Goal: Transaction & Acquisition: Book appointment/travel/reservation

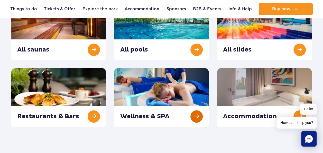
scroll to position [103, 0]
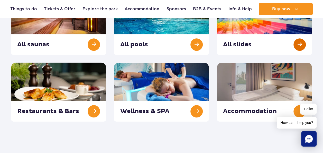
click at [296, 41] on link at bounding box center [264, 25] width 95 height 59
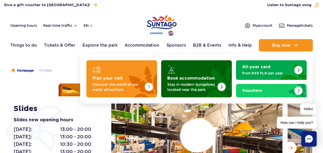
click at [226, 88] on img "Book accommodation" at bounding box center [208, 77] width 45 height 40
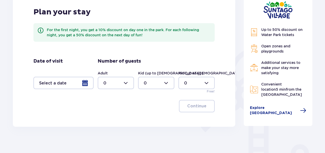
scroll to position [103, 0]
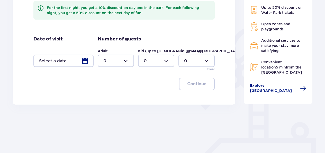
click at [80, 61] on div at bounding box center [63, 60] width 60 height 12
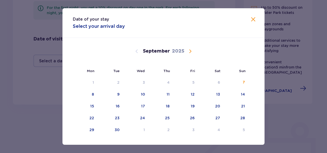
click at [188, 51] on span "Calendar" at bounding box center [190, 51] width 6 height 6
click at [241, 81] on div "5" at bounding box center [235, 82] width 25 height 11
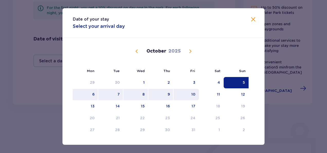
click at [191, 95] on div "10" at bounding box center [193, 93] width 4 height 5
type input "[DATE] - [DATE]"
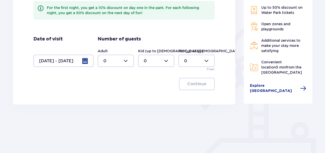
click at [128, 63] on div at bounding box center [116, 60] width 36 height 12
drag, startPoint x: 114, startPoint y: 97, endPoint x: 124, endPoint y: 90, distance: 12.1
click at [114, 96] on div "2" at bounding box center [115, 98] width 25 height 6
type input "2"
click at [166, 62] on div at bounding box center [156, 60] width 36 height 12
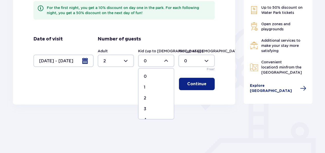
click at [147, 97] on div "2" at bounding box center [156, 98] width 25 height 6
type input "2"
click at [204, 61] on div at bounding box center [196, 60] width 36 height 12
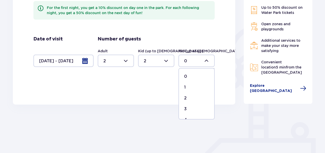
click at [191, 88] on div "1" at bounding box center [196, 87] width 25 height 6
type input "1"
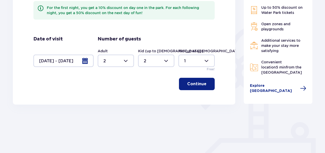
click at [203, 86] on button "Continue" at bounding box center [197, 84] width 36 height 12
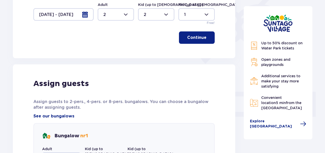
scroll to position [207, 0]
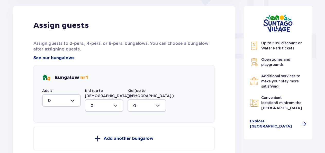
click at [72, 102] on div at bounding box center [61, 100] width 39 height 12
click at [64, 134] on span "2" at bounding box center [61, 137] width 37 height 11
type input "2"
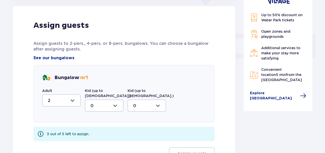
click at [102, 100] on div at bounding box center [104, 105] width 39 height 12
click at [94, 140] on div "2" at bounding box center [103, 143] width 27 height 6
type input "2"
click at [143, 102] on div at bounding box center [146, 105] width 39 height 12
click at [140, 129] on div "1" at bounding box center [146, 132] width 27 height 6
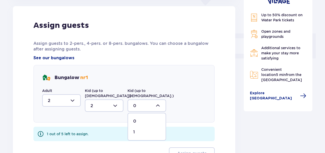
type input "1"
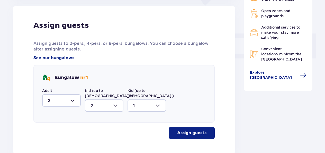
click at [178, 130] on p "Assign guests" at bounding box center [191, 133] width 29 height 6
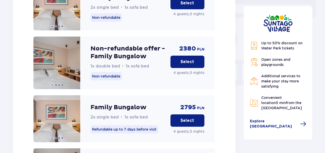
scroll to position [458, 0]
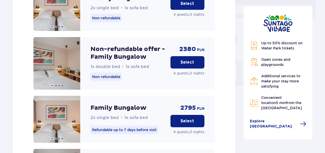
click at [182, 59] on p "Select" at bounding box center [187, 62] width 14 height 6
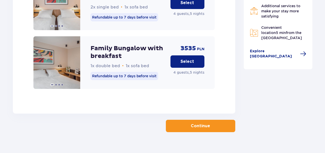
scroll to position [821, 0]
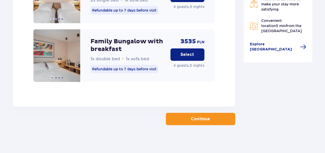
click at [196, 116] on p "Continue" at bounding box center [200, 119] width 19 height 6
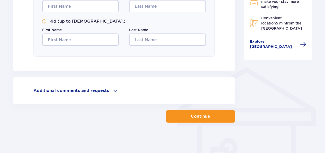
scroll to position [351, 0]
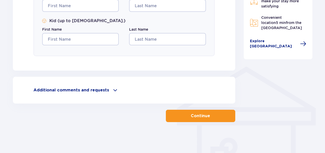
click at [112, 91] on span at bounding box center [115, 90] width 6 height 6
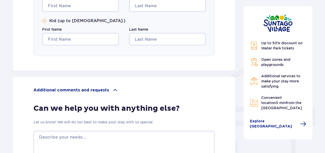
click at [113, 89] on span at bounding box center [115, 90] width 6 height 6
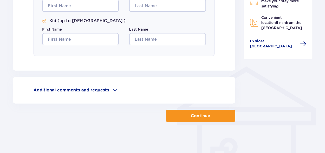
drag, startPoint x: 260, startPoint y: 47, endPoint x: 292, endPoint y: 67, distance: 37.9
click at [283, 47] on span "Explore [GEOGRAPHIC_DATA]" at bounding box center [273, 44] width 47 height 10
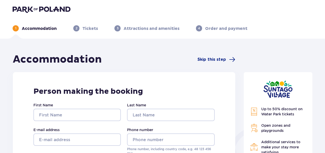
scroll to position [0, 0]
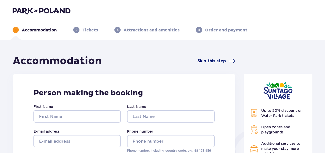
click at [214, 60] on span "Skip this step" at bounding box center [211, 61] width 29 height 6
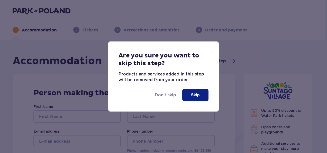
click at [192, 95] on p "Skip" at bounding box center [195, 95] width 9 height 6
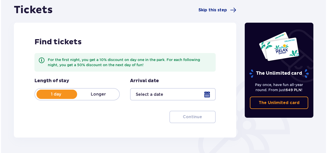
scroll to position [51, 0]
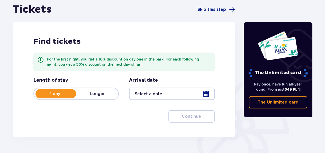
click at [99, 95] on p "Longer" at bounding box center [97, 94] width 42 height 6
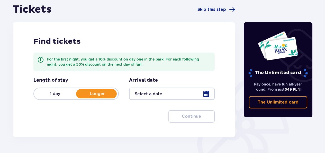
click at [152, 93] on div at bounding box center [171, 93] width 85 height 12
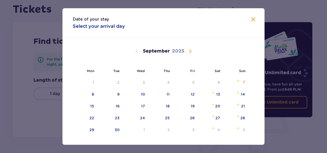
click at [188, 52] on span "Calendar" at bounding box center [190, 51] width 6 height 6
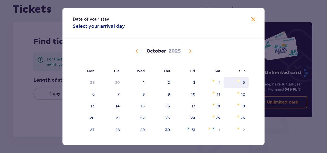
click at [237, 81] on img "Choose Sunday, October 5, 2025 as your check-in date. It’s available." at bounding box center [237, 80] width 3 height 3
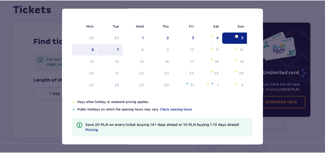
scroll to position [47, 0]
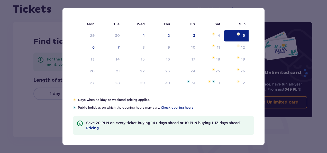
click at [55, 123] on div "Date of your stay Select your arrival day Mon Tue Wed Thu Fri Sat Sun September…" at bounding box center [163, 76] width 327 height 153
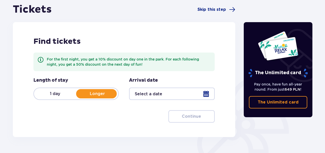
click at [184, 94] on div at bounding box center [171, 93] width 85 height 12
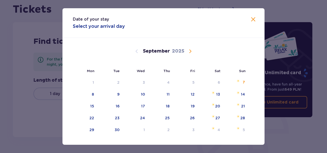
click at [188, 52] on span "Calendar" at bounding box center [190, 51] width 6 height 6
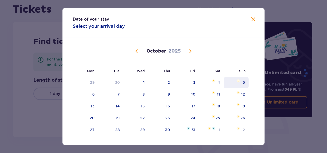
click at [242, 82] on div "5" at bounding box center [243, 82] width 2 height 5
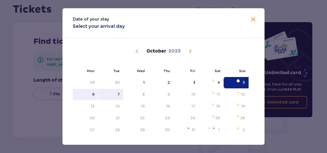
click at [119, 96] on div "7" at bounding box center [110, 94] width 25 height 11
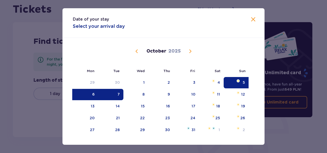
type input "05.10.25 - 07.10.25"
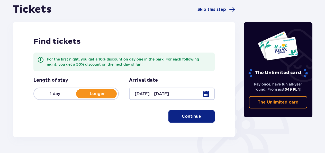
click at [195, 117] on p "Continue" at bounding box center [191, 116] width 19 height 6
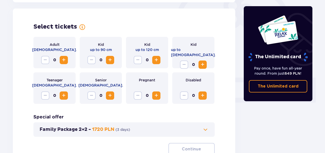
scroll to position [165, 0]
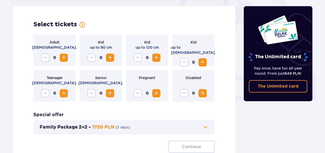
click at [108, 59] on span "Increase" at bounding box center [110, 57] width 6 height 6
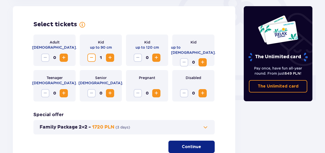
click at [66, 61] on button "Increase" at bounding box center [64, 57] width 8 height 8
click at [205, 59] on span "Increase" at bounding box center [202, 62] width 6 height 6
click at [185, 124] on button "Family Package 2+2 - 1720 PLN ( 3 days )" at bounding box center [124, 127] width 169 height 6
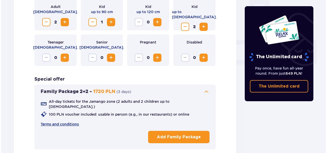
scroll to position [242, 0]
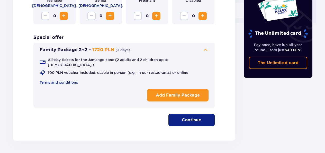
click at [184, 93] on p "Add Family Package" at bounding box center [178, 95] width 44 height 6
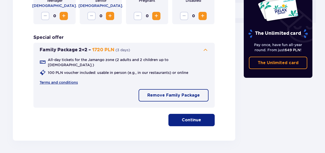
click at [182, 117] on p "Continue" at bounding box center [191, 120] width 19 height 6
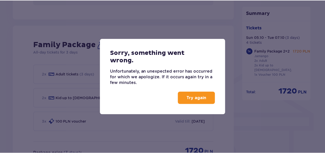
scroll to position [360, 0]
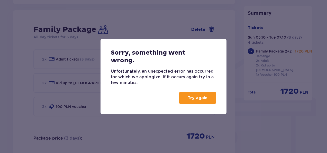
click at [188, 102] on button "Try again" at bounding box center [197, 97] width 37 height 12
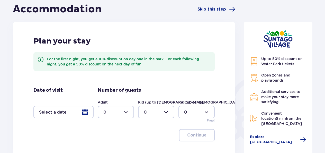
scroll to position [77, 0]
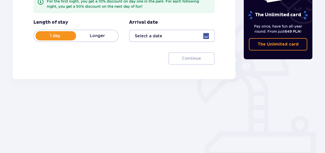
scroll to position [87, 0]
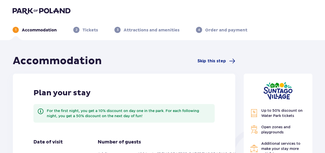
click at [37, 12] on img at bounding box center [42, 10] width 58 height 7
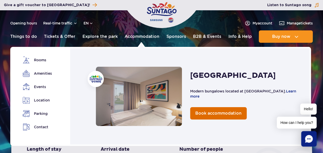
click at [233, 117] on link "Book accommodation" at bounding box center [218, 113] width 56 height 12
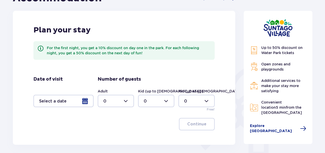
scroll to position [77, 0]
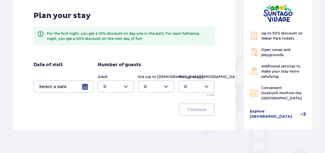
click at [89, 84] on div at bounding box center [63, 86] width 60 height 12
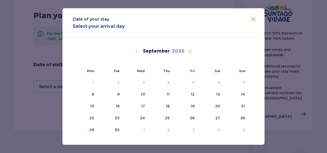
drag, startPoint x: 189, startPoint y: 51, endPoint x: 191, endPoint y: 54, distance: 4.1
click at [189, 51] on span "Calendar" at bounding box center [190, 51] width 6 height 6
click at [240, 83] on div "5" at bounding box center [235, 82] width 25 height 11
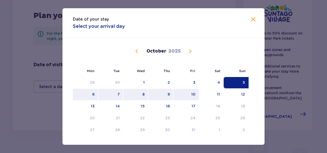
click at [191, 95] on div "10" at bounding box center [193, 93] width 4 height 5
type input "[DATE] - [DATE]"
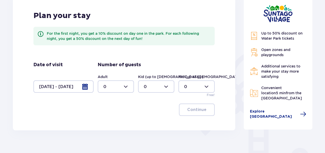
drag, startPoint x: 124, startPoint y: 86, endPoint x: 127, endPoint y: 84, distance: 3.8
click at [124, 86] on div at bounding box center [116, 86] width 36 height 12
drag, startPoint x: 116, startPoint y: 125, endPoint x: 135, endPoint y: 108, distance: 26.0
click at [116, 124] on div "2" at bounding box center [115, 124] width 25 height 6
type input "2"
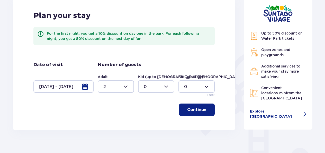
click at [166, 87] on div at bounding box center [156, 86] width 36 height 12
click at [167, 84] on div at bounding box center [156, 86] width 36 height 12
click at [164, 87] on div at bounding box center [156, 86] width 36 height 12
click at [141, 87] on div at bounding box center [156, 86] width 36 height 12
click at [149, 112] on div "Continue" at bounding box center [123, 109] width 181 height 12
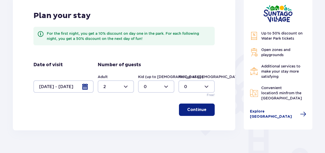
click at [161, 84] on div at bounding box center [156, 86] width 36 height 12
click at [158, 124] on div "2" at bounding box center [156, 124] width 25 height 6
type input "2"
click at [196, 87] on div at bounding box center [196, 86] width 36 height 12
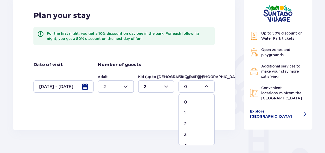
click at [193, 114] on div "1" at bounding box center [196, 113] width 25 height 6
type input "1"
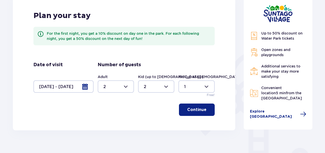
click at [195, 112] on button "Continue" at bounding box center [197, 109] width 36 height 12
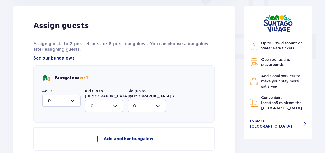
scroll to position [207, 0]
click at [58, 100] on div at bounding box center [61, 100] width 39 height 12
click at [56, 137] on div "2" at bounding box center [61, 138] width 27 height 6
type input "2"
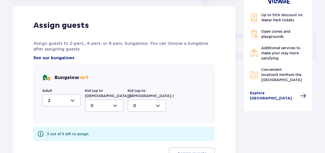
click at [105, 101] on div at bounding box center [104, 105] width 39 height 12
drag, startPoint x: 98, startPoint y: 139, endPoint x: 137, endPoint y: 112, distance: 47.8
click at [99, 140] on div "2" at bounding box center [103, 143] width 27 height 6
type input "2"
click at [142, 105] on div at bounding box center [146, 105] width 39 height 12
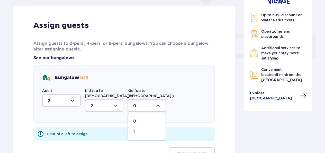
click at [137, 129] on div "1" at bounding box center [146, 132] width 27 height 6
type input "1"
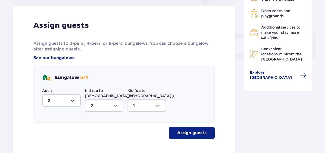
click at [187, 130] on p "Assign guests" at bounding box center [191, 133] width 29 height 6
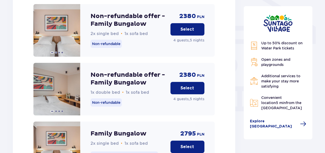
scroll to position [458, 0]
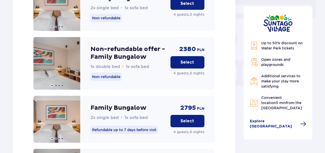
click at [185, 61] on button "Select" at bounding box center [187, 62] width 34 height 12
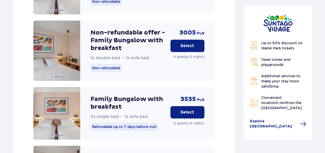
scroll to position [692, 0]
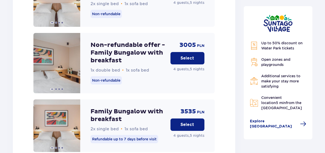
click at [187, 56] on p "Select" at bounding box center [187, 58] width 14 height 6
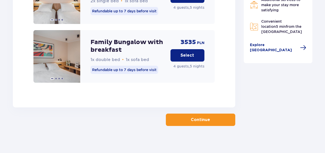
scroll to position [821, 0]
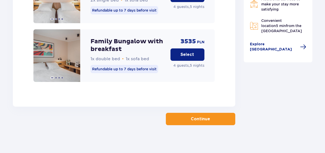
click at [192, 119] on button "Continue" at bounding box center [200, 118] width 69 height 12
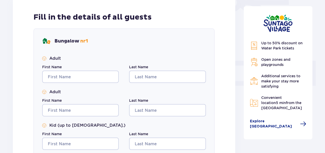
scroll to position [334, 0]
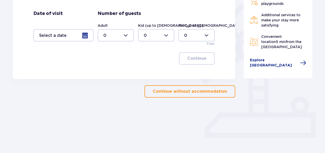
scroll to position [117, 0]
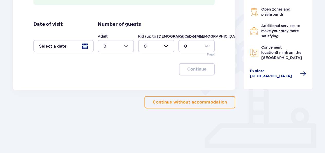
click at [109, 48] on div at bounding box center [116, 46] width 36 height 12
click at [114, 83] on div "2" at bounding box center [115, 83] width 25 height 6
type input "2"
click at [158, 44] on div at bounding box center [156, 46] width 36 height 12
click at [150, 85] on div "2" at bounding box center [156, 83] width 25 height 6
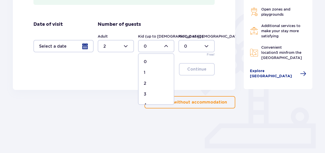
type input "2"
click at [196, 50] on div at bounding box center [196, 46] width 36 height 12
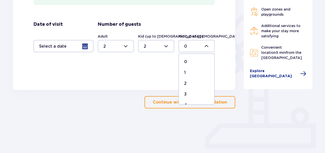
click at [183, 72] on span "1" at bounding box center [196, 72] width 35 height 11
type input "1"
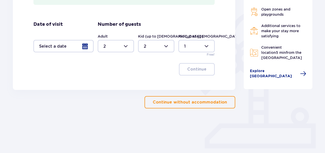
click at [83, 44] on div at bounding box center [63, 46] width 60 height 12
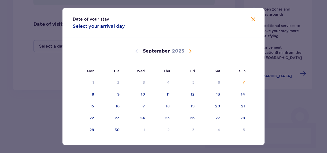
click at [188, 53] on span "Calendar" at bounding box center [190, 51] width 6 height 6
click at [236, 80] on div "5" at bounding box center [235, 82] width 25 height 11
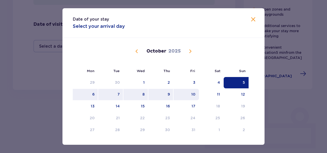
click at [197, 93] on div "10" at bounding box center [185, 94] width 25 height 11
type input "[DATE] - [DATE]"
type input "0"
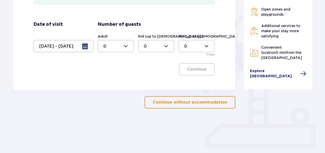
click at [111, 46] on div at bounding box center [116, 46] width 36 height 12
drag, startPoint x: 113, startPoint y: 82, endPoint x: 116, endPoint y: 81, distance: 3.2
click at [113, 82] on div "2" at bounding box center [115, 83] width 25 height 6
type input "2"
click at [159, 51] on div at bounding box center [156, 46] width 36 height 12
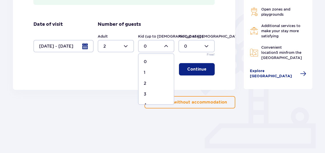
drag, startPoint x: 153, startPoint y: 85, endPoint x: 165, endPoint y: 74, distance: 16.5
click at [153, 85] on div "2" at bounding box center [156, 83] width 25 height 6
type input "2"
click at [193, 48] on div at bounding box center [196, 46] width 36 height 12
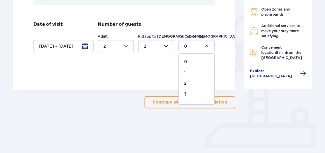
click at [187, 73] on div "1" at bounding box center [196, 73] width 25 height 6
type input "1"
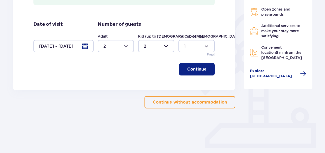
click at [192, 72] on button "Continue" at bounding box center [197, 69] width 36 height 12
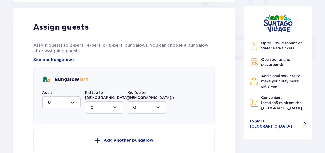
scroll to position [207, 0]
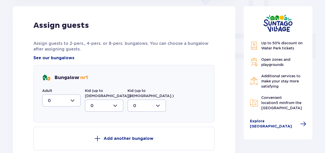
click at [66, 99] on div at bounding box center [61, 100] width 39 height 12
drag, startPoint x: 62, startPoint y: 137, endPoint x: 91, endPoint y: 101, distance: 46.1
click at [61, 136] on div "2" at bounding box center [61, 138] width 27 height 6
type input "2"
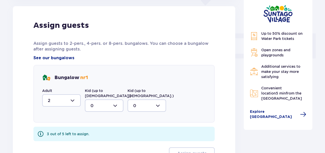
drag, startPoint x: 107, startPoint y: 90, endPoint x: 108, endPoint y: 93, distance: 3.1
click at [107, 90] on label "Kid (up to [DEMOGRAPHIC_DATA].)" at bounding box center [108, 93] width 46 height 10
click at [107, 99] on div at bounding box center [104, 105] width 39 height 12
click at [105, 129] on div "1" at bounding box center [103, 132] width 27 height 6
click at [133, 102] on div at bounding box center [146, 105] width 39 height 12
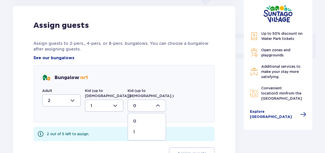
click at [118, 99] on div at bounding box center [104, 105] width 39 height 12
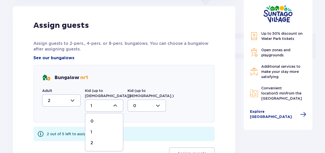
drag, startPoint x: 107, startPoint y: 138, endPoint x: 137, endPoint y: 118, distance: 36.3
click at [108, 140] on div "2" at bounding box center [103, 143] width 27 height 6
type input "2"
click at [153, 107] on div "Bungalow nr 1 Adult 2 Kid (up to [DEMOGRAPHIC_DATA].) 2 Kid (up to [DEMOGRAPHIC…" at bounding box center [123, 94] width 181 height 58
click at [153, 103] on div at bounding box center [146, 105] width 39 height 12
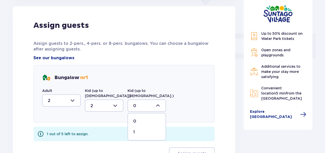
click at [153, 129] on div "1" at bounding box center [146, 132] width 27 height 6
type input "1"
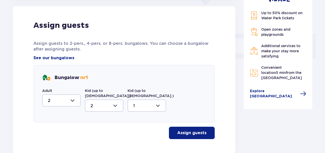
click at [177, 130] on p "Assign guests" at bounding box center [191, 133] width 29 height 6
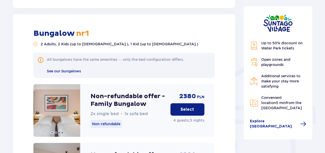
scroll to position [355, 0]
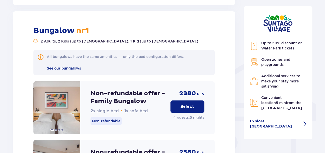
click at [135, 97] on p "Non-refundable offer - Family Bungalow" at bounding box center [128, 96] width 76 height 15
click at [135, 96] on p "Non-refundable offer - Family Bungalow" at bounding box center [128, 96] width 76 height 15
click at [134, 96] on p "Non-refundable offer - Family Bungalow" at bounding box center [128, 96] width 76 height 15
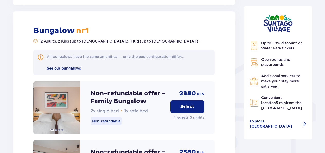
click at [105, 97] on p "Non-refundable offer - Family Bungalow" at bounding box center [128, 96] width 76 height 15
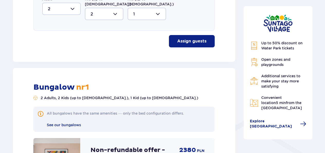
scroll to position [334, 0]
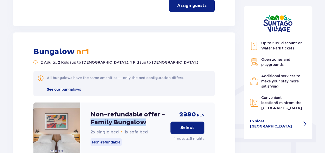
drag, startPoint x: 143, startPoint y: 117, endPoint x: 90, endPoint y: 117, distance: 52.9
click at [90, 117] on p "Non-refundable offer - Family Bungalow" at bounding box center [128, 117] width 76 height 15
copy p "Family Bungalow"
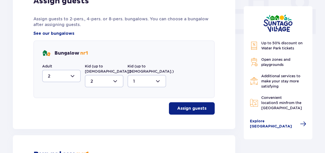
scroll to position [231, 0]
